Goal: Task Accomplishment & Management: Complete application form

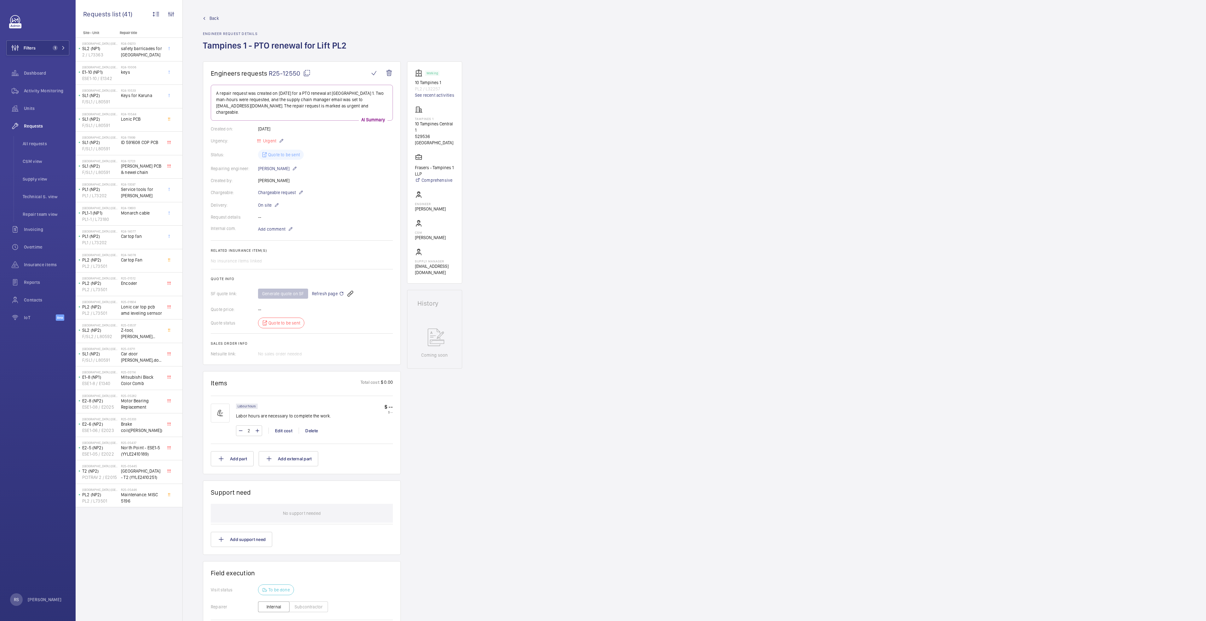
click at [211, 17] on span "Back" at bounding box center [214, 18] width 9 height 6
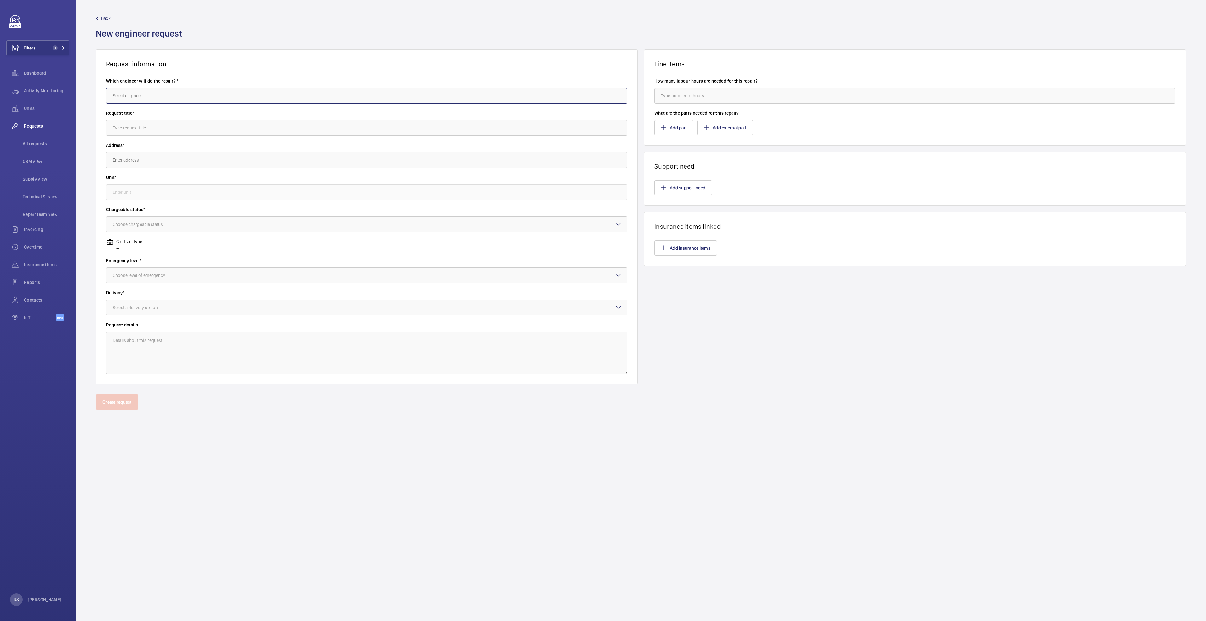
click at [159, 95] on input "text" at bounding box center [366, 96] width 521 height 16
click at [143, 119] on mat-option "Meow Ling Hon" at bounding box center [367, 114] width 521 height 15
type input "Meow Ling Hon"
click at [148, 133] on input "text" at bounding box center [366, 128] width 521 height 16
type input "[GEOGRAPHIC_DATA] - Escalator Step Track Repair for E7"
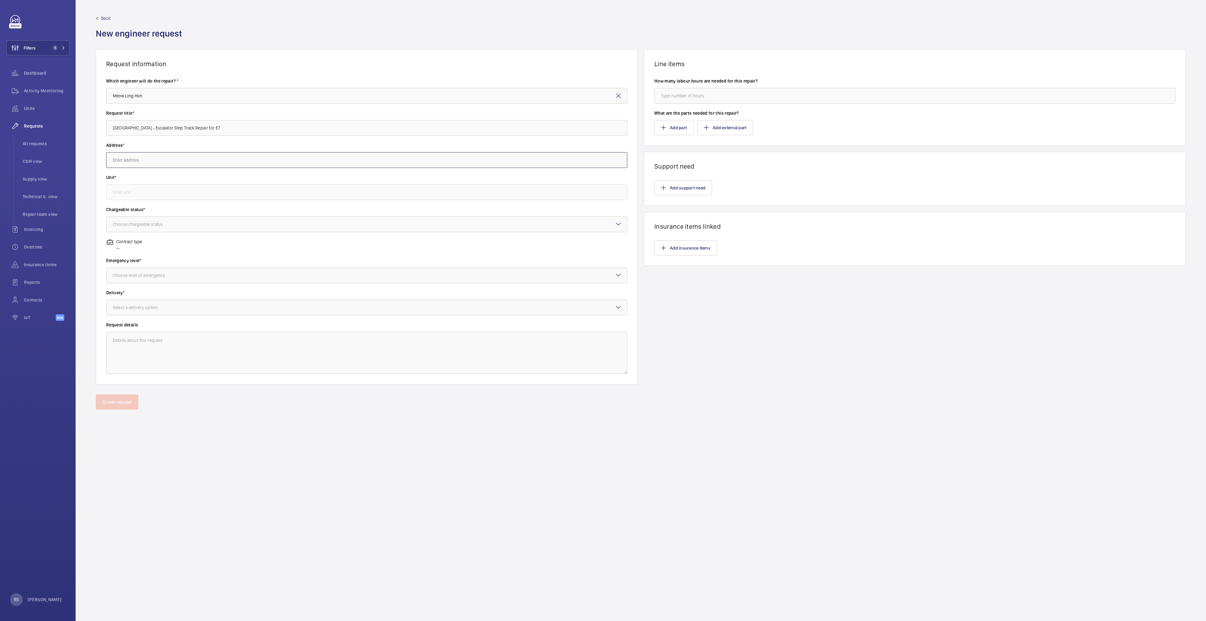
click at [151, 154] on input "text" at bounding box center [366, 160] width 521 height 16
click at [157, 177] on div "[GEOGRAPHIC_DATA] [STREET_ADDRESS]" at bounding box center [367, 178] width 521 height 15
click at [183, 241] on span "[GEOGRAPHIC_DATA] [STREET_ADDRESS]" at bounding box center [152, 241] width 78 height 6
type input "[GEOGRAPHIC_DATA] [STREET_ADDRESS]"
click at [161, 187] on input "text" at bounding box center [366, 192] width 521 height 16
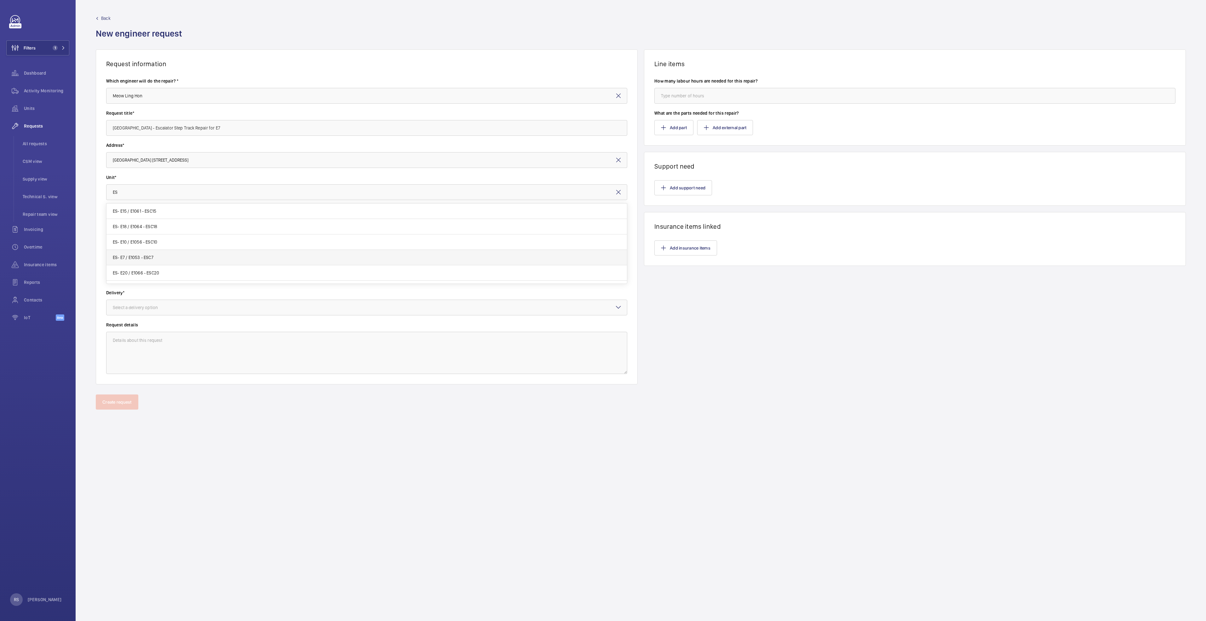
click at [126, 262] on mat-option "ES- E7 / E1053 - ESC7" at bounding box center [367, 257] width 521 height 15
type input "ES- E7 / E1053 - ESC7"
click at [148, 220] on div at bounding box center [367, 224] width 521 height 15
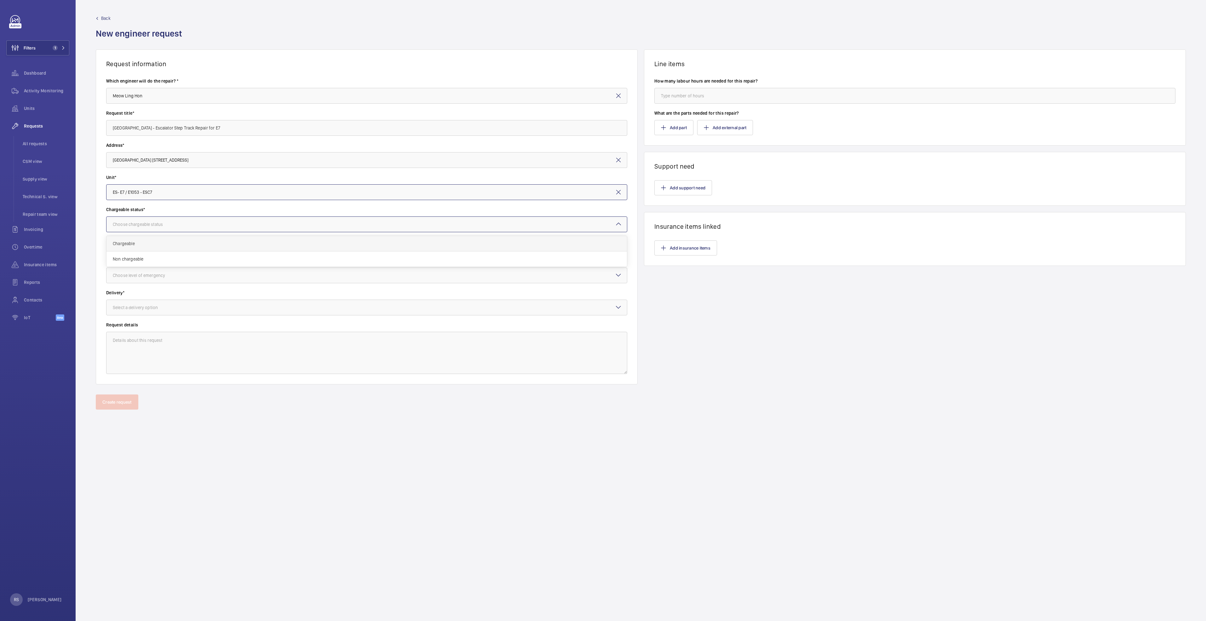
click at [160, 242] on span "Chargeable" at bounding box center [367, 243] width 508 height 6
click at [155, 279] on div at bounding box center [367, 275] width 521 height 15
click at [161, 324] on span "Urgent" at bounding box center [367, 325] width 508 height 6
click at [167, 308] on div "Select a delivery option" at bounding box center [143, 307] width 61 height 6
click at [154, 337] on div "On site" at bounding box center [367, 342] width 521 height 15
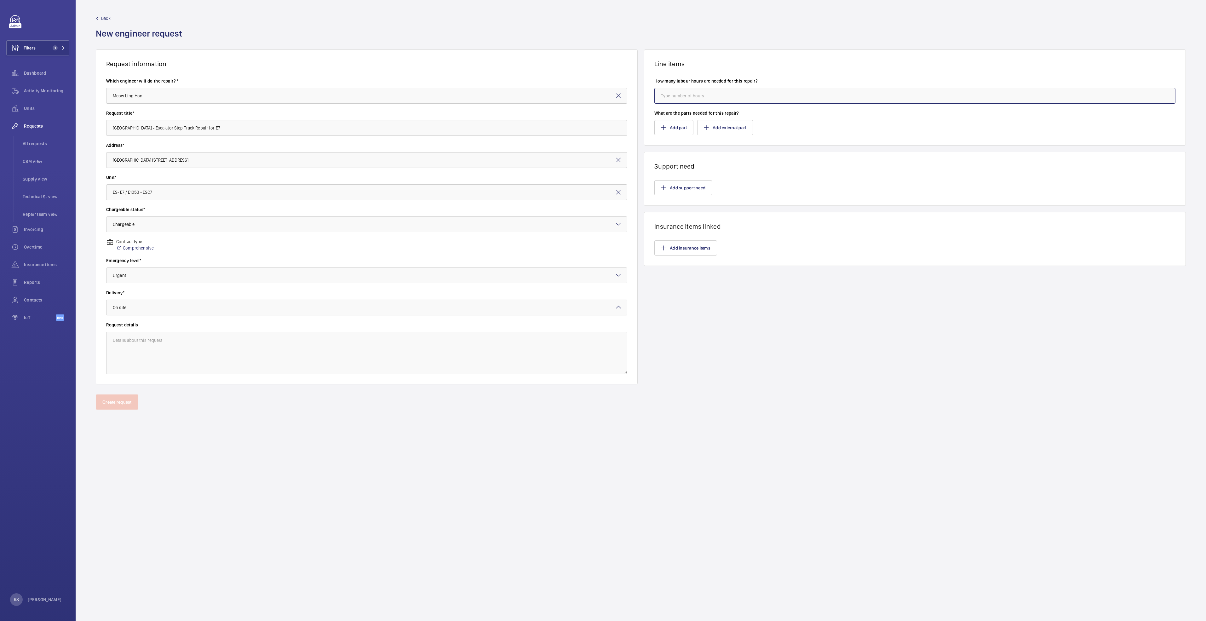
click at [746, 95] on input "number" at bounding box center [914, 96] width 521 height 16
type input "4"
click at [676, 188] on button "Add support need" at bounding box center [683, 187] width 58 height 15
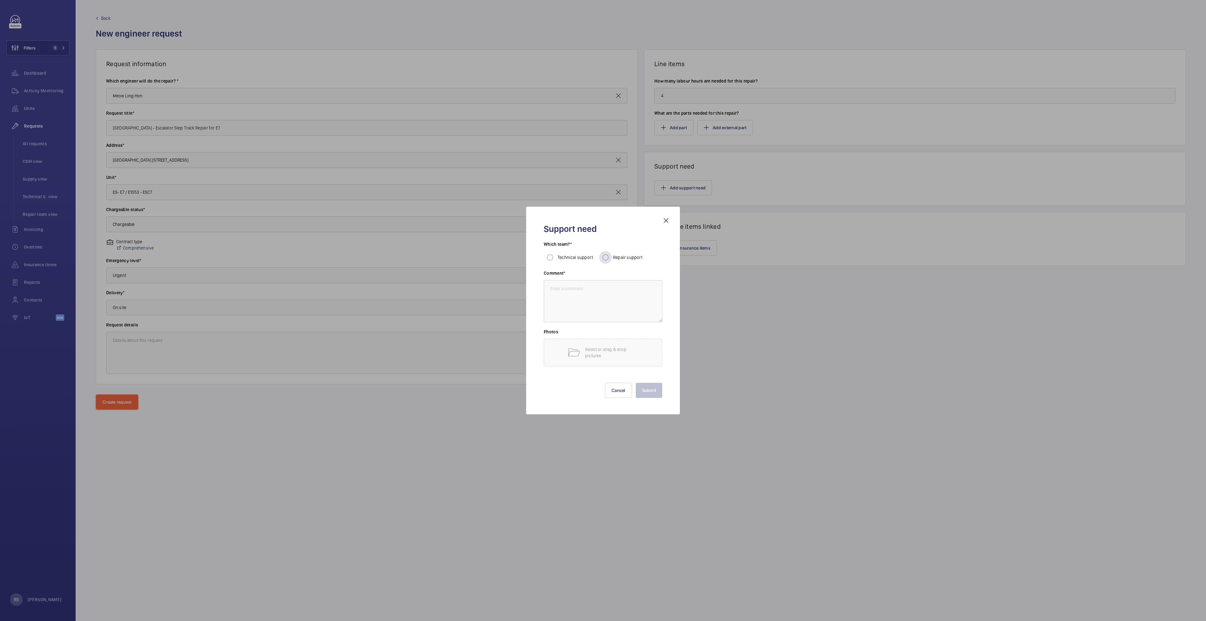
click at [619, 258] on span "Repair support" at bounding box center [628, 257] width 30 height 5
click at [612, 258] on input "Repair support" at bounding box center [605, 257] width 13 height 13
radio input "true"
click at [589, 291] on textarea at bounding box center [603, 301] width 118 height 42
type textarea "subcontractor"
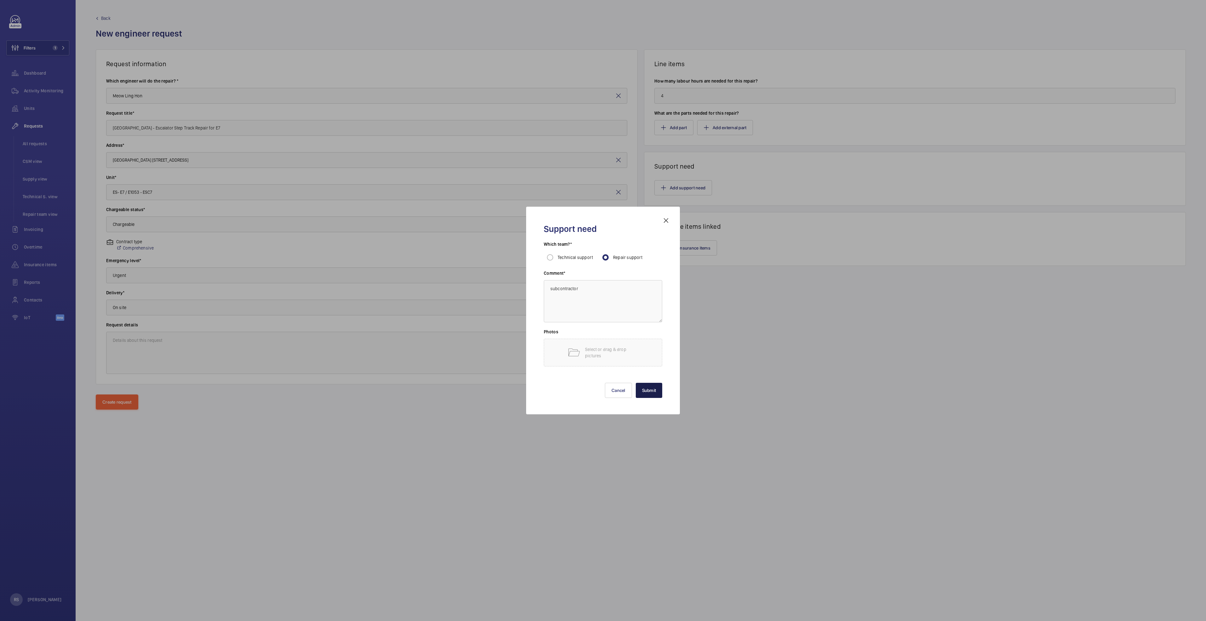
click at [643, 388] on button "Submit" at bounding box center [649, 390] width 27 height 15
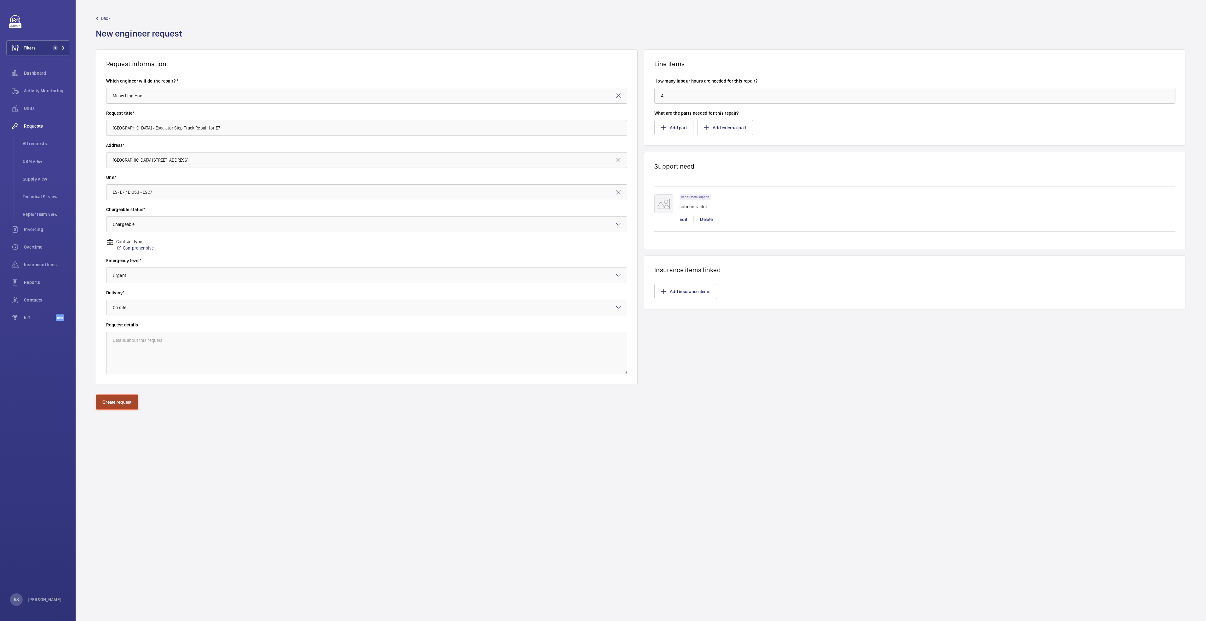
click at [118, 404] on button "Create request" at bounding box center [117, 402] width 43 height 15
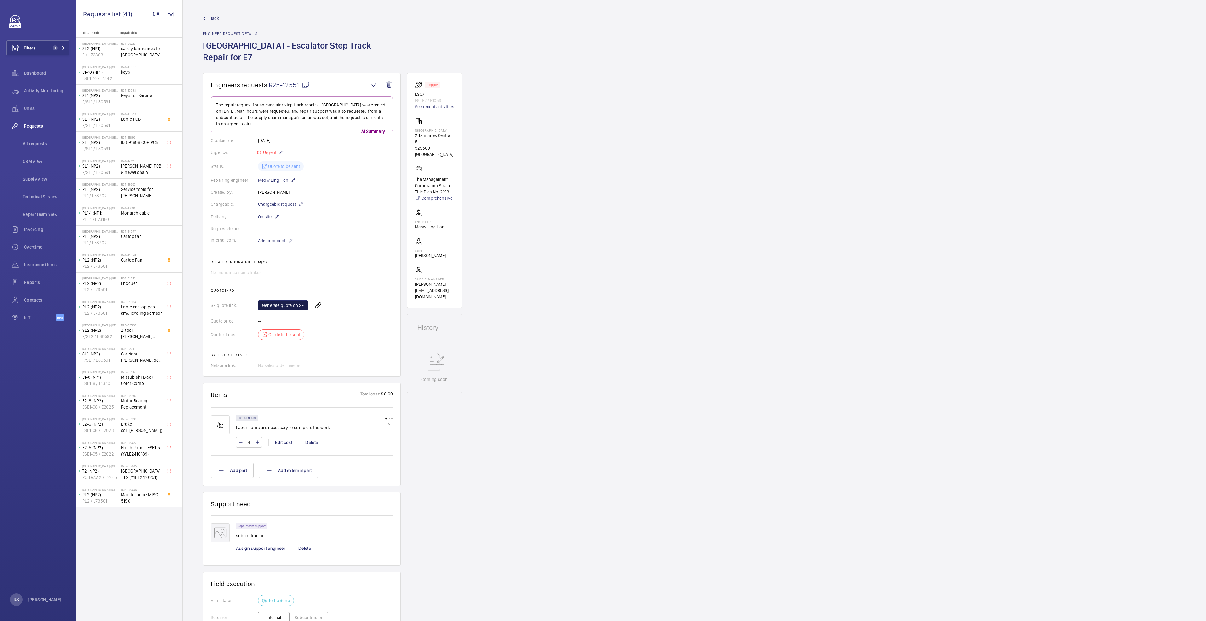
click at [271, 305] on link "Generate quote on SF" at bounding box center [283, 305] width 50 height 10
click at [43, 89] on span "Activity Monitoring" at bounding box center [46, 91] width 45 height 6
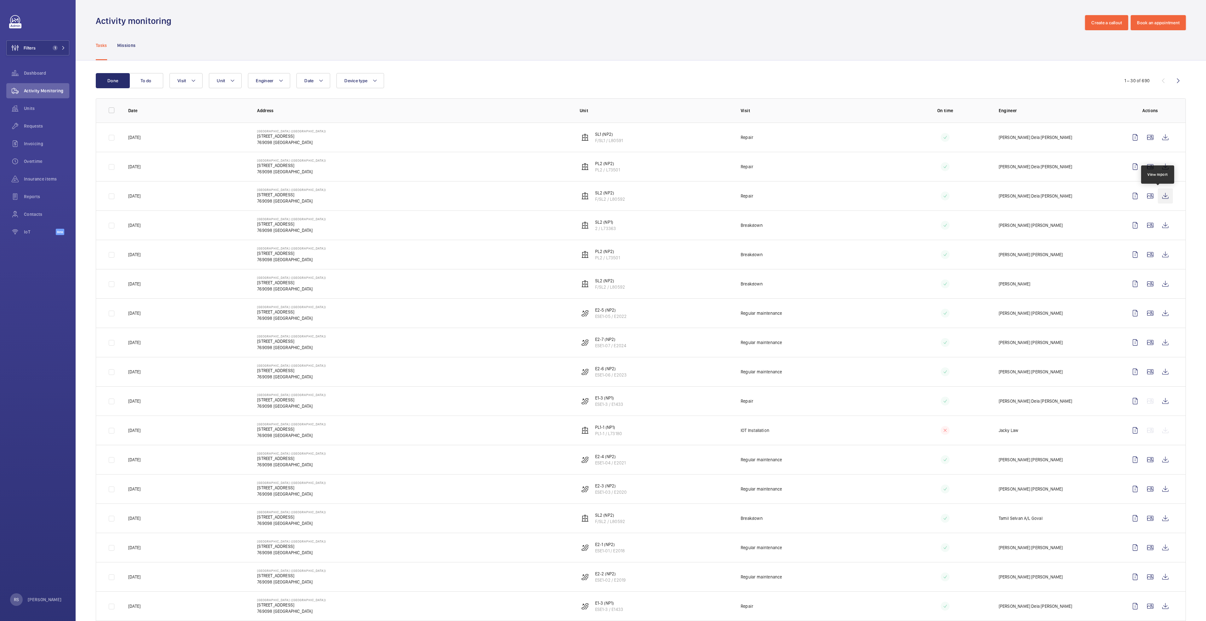
click at [1158, 195] on wm-front-icon-button at bounding box center [1165, 195] width 15 height 15
click at [61, 49] on mat-icon at bounding box center [63, 48] width 4 height 4
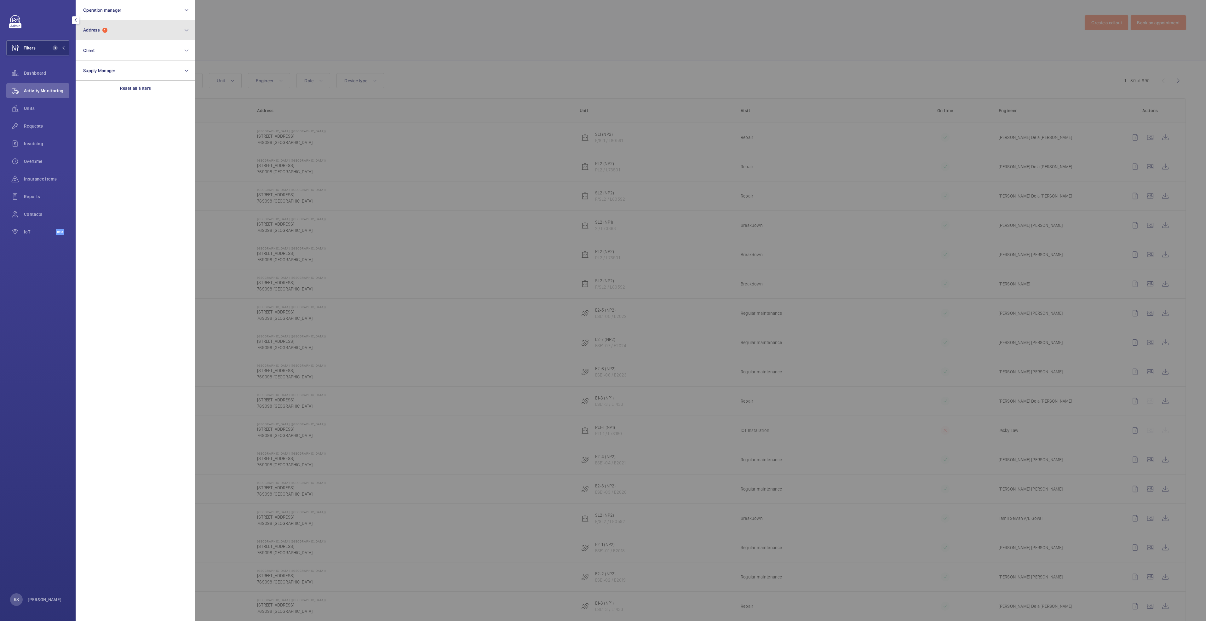
click at [127, 27] on button "Address 1" at bounding box center [136, 30] width 120 height 20
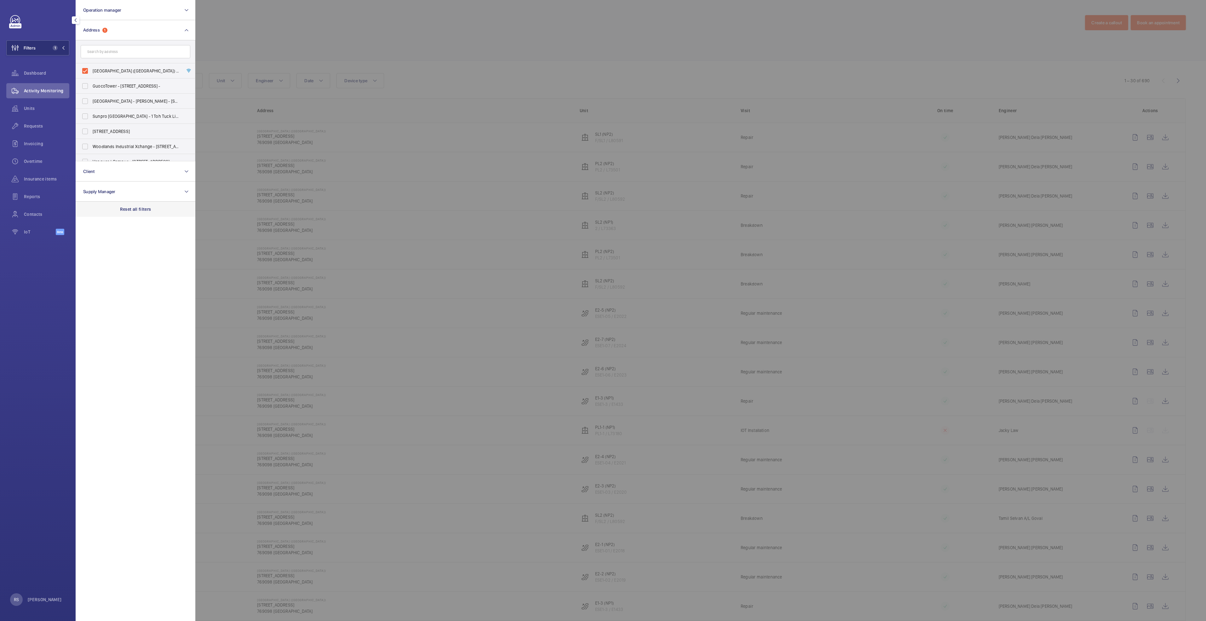
click at [136, 212] on p "Reset all filters" at bounding box center [135, 209] width 31 height 6
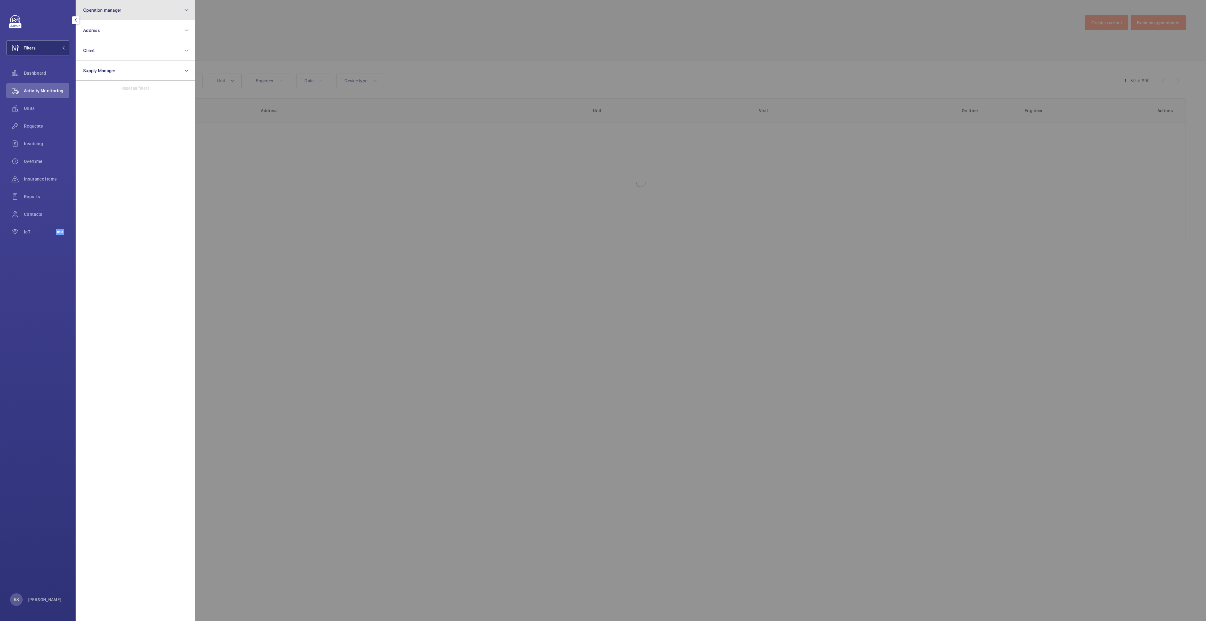
click at [132, 11] on button "Operation manager" at bounding box center [136, 10] width 120 height 20
click at [99, 67] on span "[PERSON_NAME]" at bounding box center [136, 66] width 87 height 6
click at [91, 67] on input "[PERSON_NAME]" at bounding box center [85, 66] width 13 height 13
checkbox input "true"
click at [249, 31] on div at bounding box center [798, 310] width 1206 height 621
